Goal: Task Accomplishment & Management: Complete application form

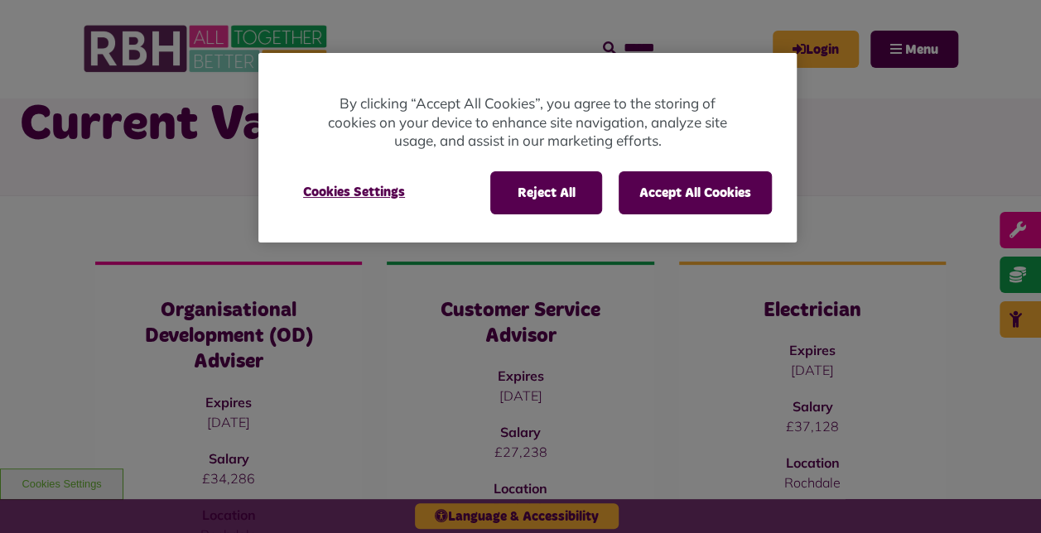
scroll to position [132, 0]
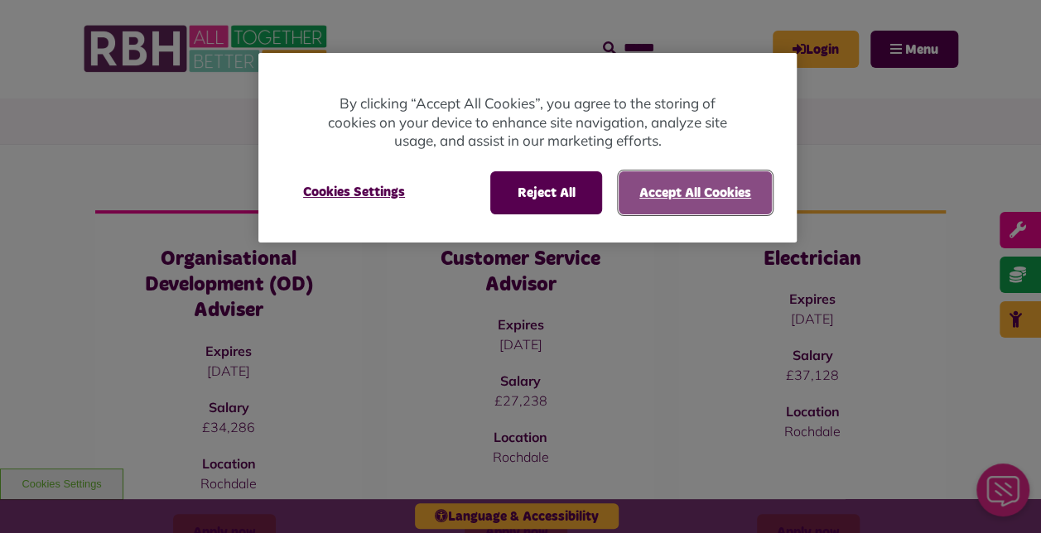
click at [726, 192] on button "Accept All Cookies" at bounding box center [694, 192] width 153 height 43
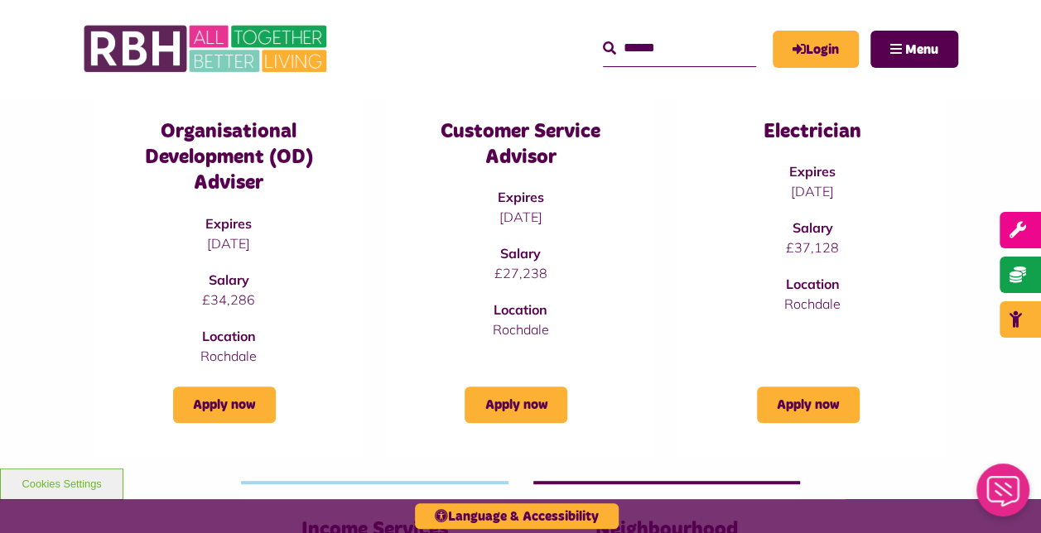
scroll to position [265, 0]
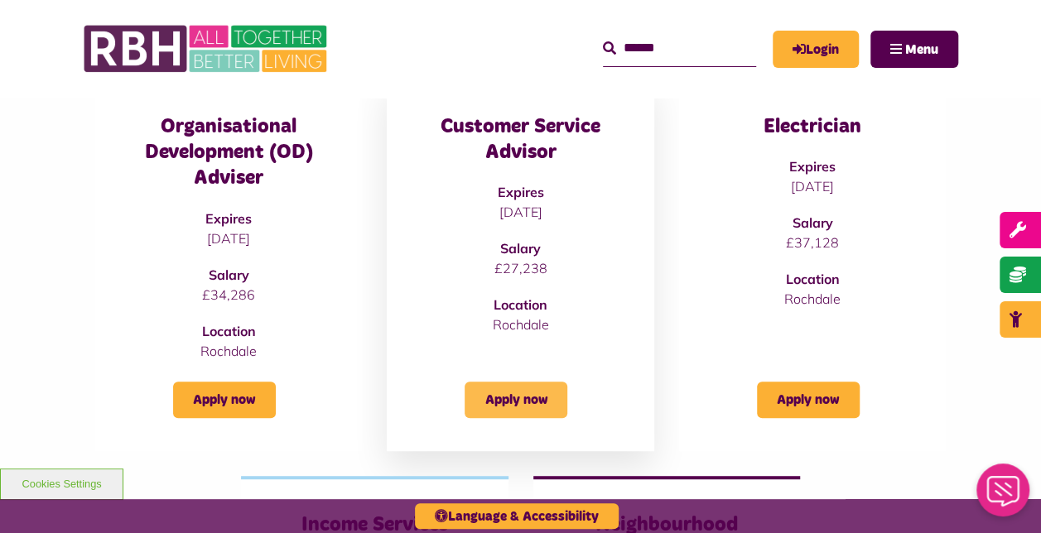
click at [538, 407] on link "Apply now" at bounding box center [515, 400] width 103 height 36
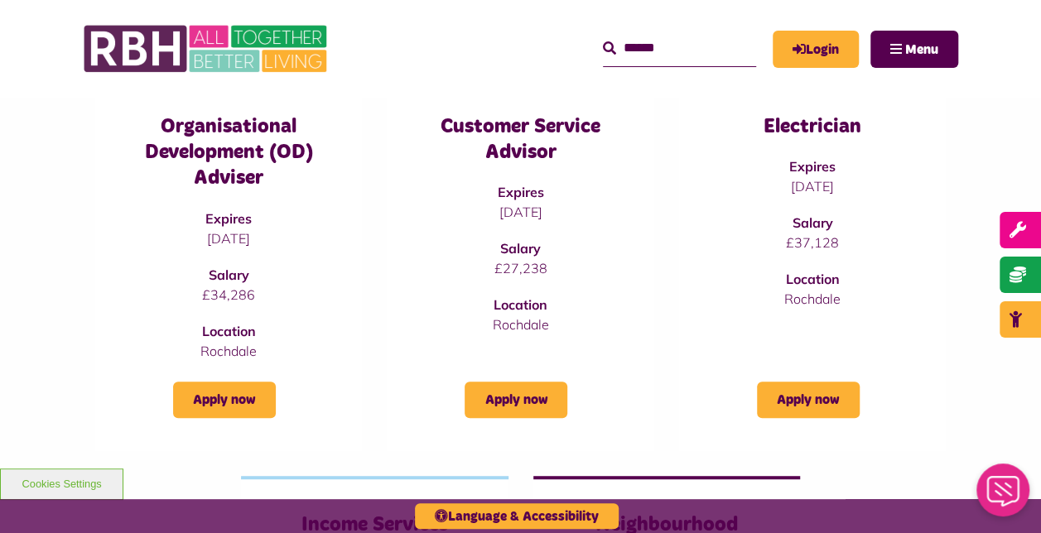
scroll to position [262, 0]
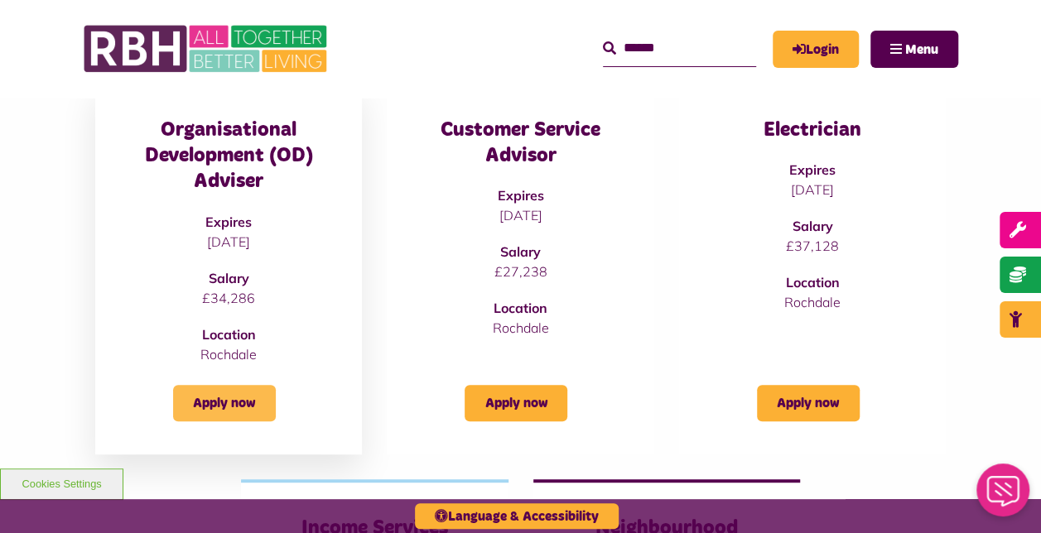
click at [246, 411] on link "Apply now" at bounding box center [224, 403] width 103 height 36
